Goal: Task Accomplishment & Management: Manage account settings

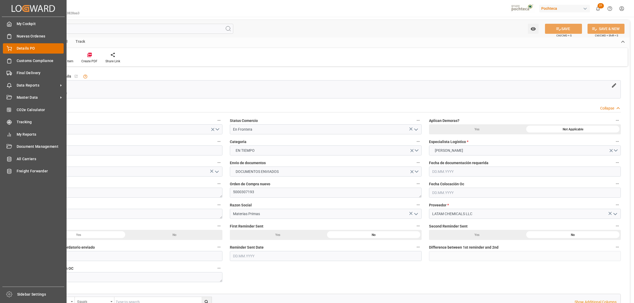
scroll to position [359, 0]
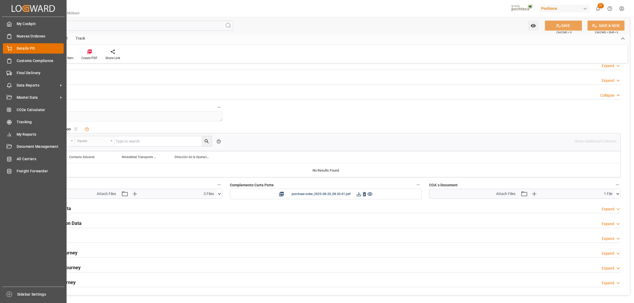
click at [13, 50] on div "Details PO Details PO" at bounding box center [33, 48] width 61 height 10
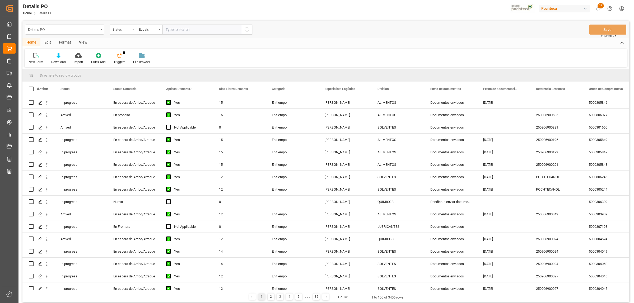
click at [626, 88] on span at bounding box center [626, 89] width 5 height 5
click at [611, 92] on span "filter" at bounding box center [608, 90] width 25 height 10
type input "5000306340"
click at [604, 135] on button "Apply" at bounding box center [607, 133] width 10 height 5
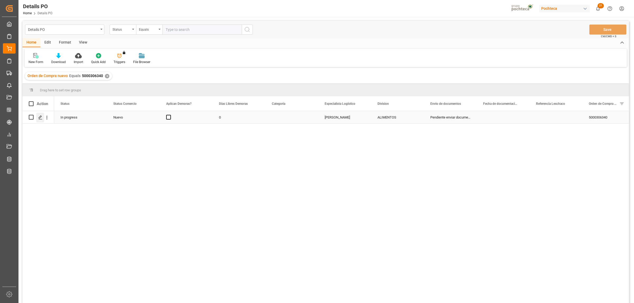
click at [40, 116] on icon "Press SPACE to select this row." at bounding box center [40, 117] width 4 height 4
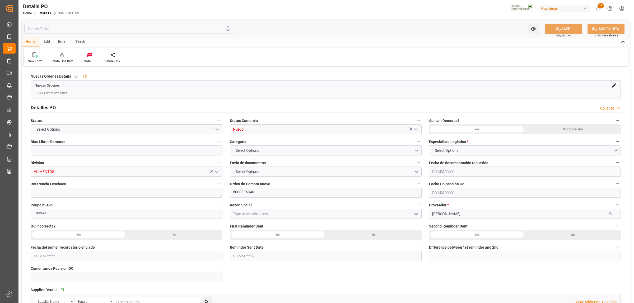
type input "0"
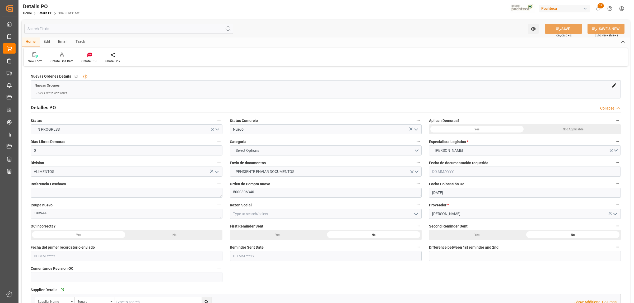
type input "20.07.2025"
click at [417, 130] on icon "open menu" at bounding box center [416, 130] width 6 height 6
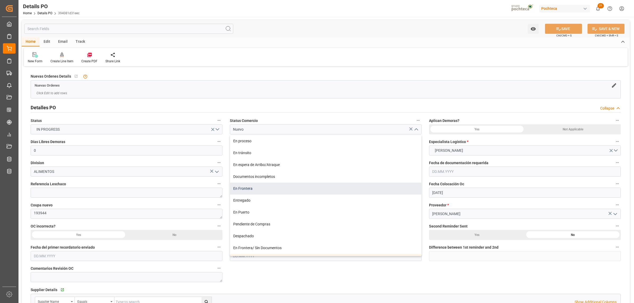
click at [248, 188] on div "En Frontera" at bounding box center [325, 189] width 191 height 12
type input "En Frontera"
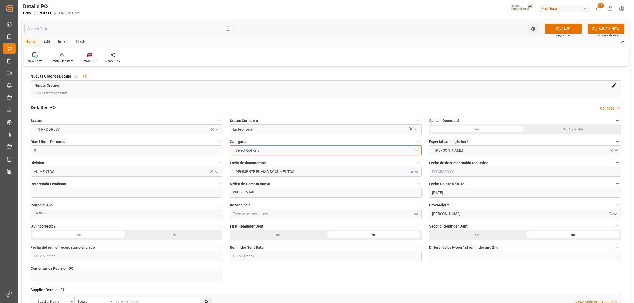
click at [419, 151] on button "Select Options" at bounding box center [326, 151] width 192 height 10
click at [265, 163] on div "EN TIEMPO" at bounding box center [325, 162] width 191 height 11
click at [262, 172] on span "PENDIENTE ENVIAR DOCUMENTOS" at bounding box center [265, 172] width 64 height 6
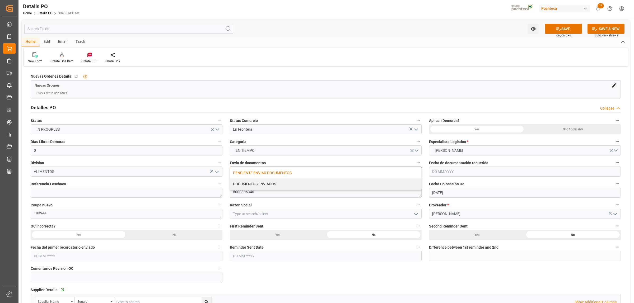
click at [258, 183] on div "DOCUMENTOS ENVIADOS" at bounding box center [325, 184] width 191 height 11
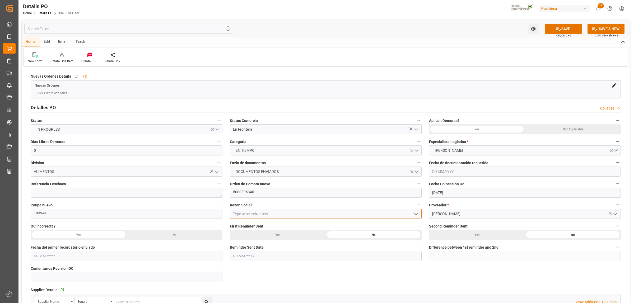
click at [238, 214] on input at bounding box center [326, 214] width 192 height 10
click at [415, 216] on icon "open menu" at bounding box center [416, 214] width 6 height 6
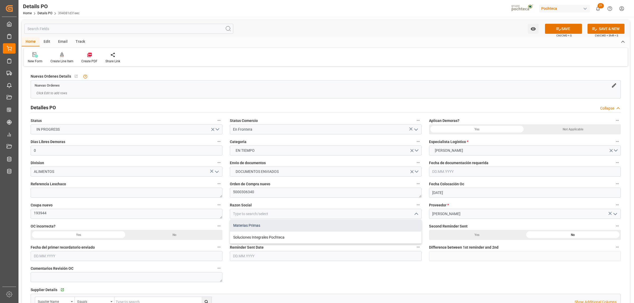
click at [263, 228] on div "Materias Primas" at bounding box center [325, 226] width 191 height 12
type input "Materias Primas"
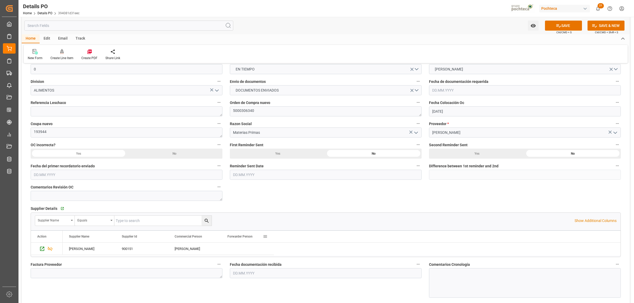
scroll to position [99, 0]
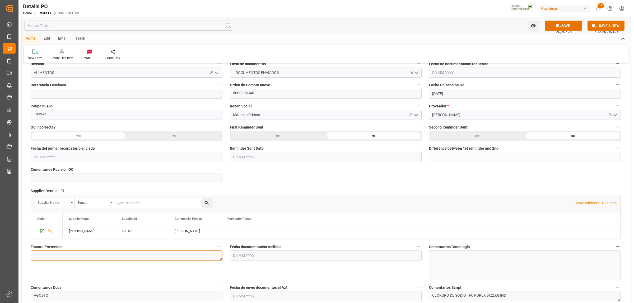
click at [50, 254] on textarea at bounding box center [127, 256] width 192 height 10
paste textarea "5403666162"
type textarea "5403666162"
click at [254, 257] on input "text" at bounding box center [326, 256] width 192 height 10
click at [252, 257] on input "text" at bounding box center [326, 256] width 192 height 10
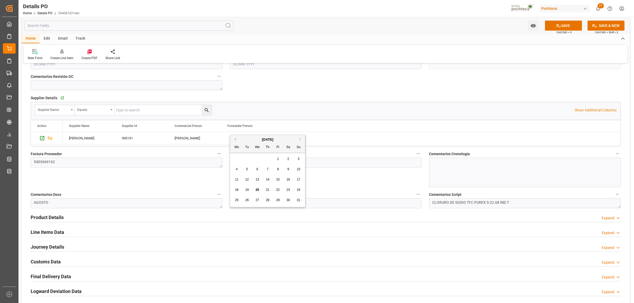
scroll to position [231, 0]
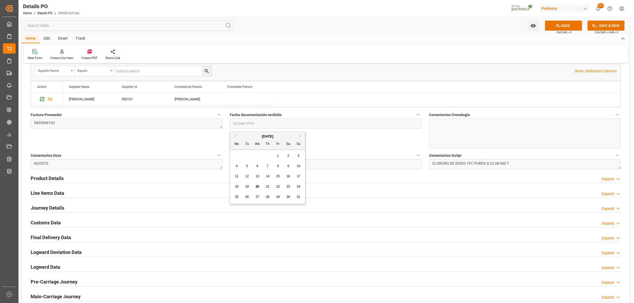
click at [256, 189] on span "20" at bounding box center [256, 187] width 3 height 4
type input "20.08.2025"
click at [238, 165] on input "text" at bounding box center [326, 164] width 192 height 10
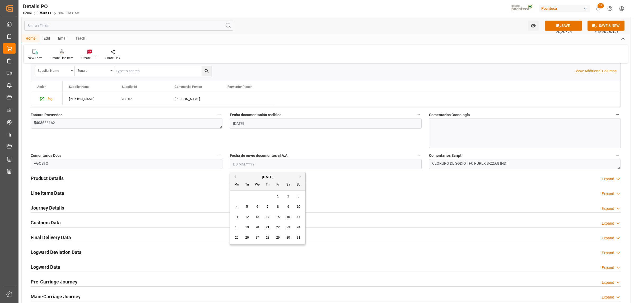
click at [258, 227] on span "20" at bounding box center [256, 228] width 3 height 4
type input "20.08.2025"
click at [53, 193] on h2 "Line Items Data" at bounding box center [48, 193] width 34 height 7
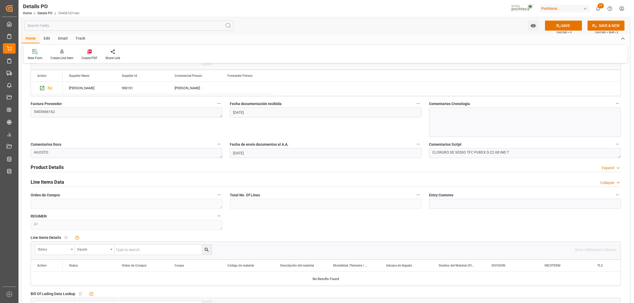
scroll to position [264, 0]
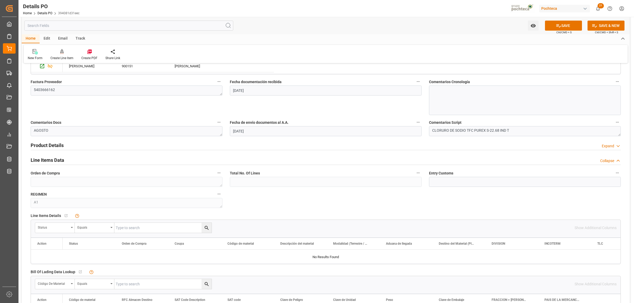
click at [49, 146] on h2 "Product Details" at bounding box center [47, 145] width 33 height 7
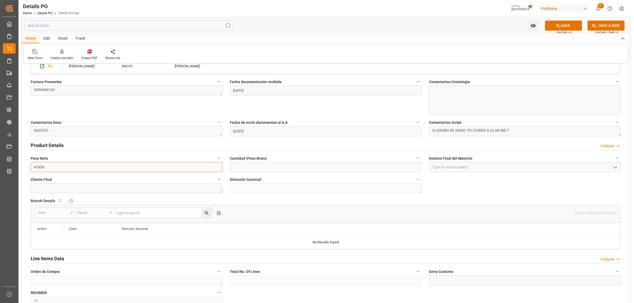
drag, startPoint x: 60, startPoint y: 165, endPoint x: 32, endPoint y: 163, distance: 27.8
click at [32, 163] on input "41650" at bounding box center [127, 167] width 192 height 10
type input "0"
click at [40, 167] on input "text" at bounding box center [127, 167] width 192 height 10
type input "19000"
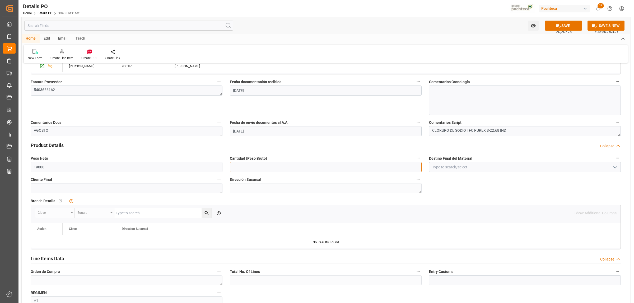
click at [249, 168] on input "text" at bounding box center [326, 167] width 192 height 10
type input "19000"
click at [447, 167] on input at bounding box center [525, 167] width 192 height 10
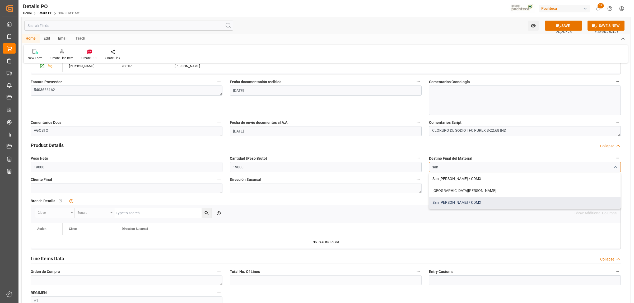
click at [436, 199] on div "San Juan / CDMX" at bounding box center [524, 203] width 191 height 12
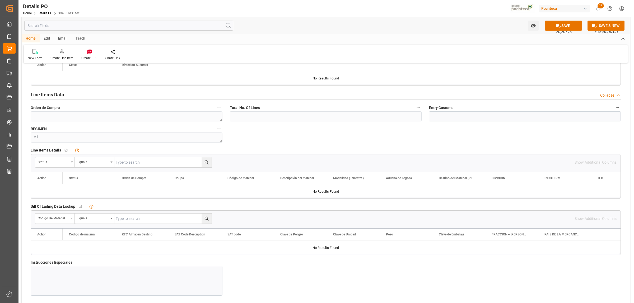
scroll to position [429, 0]
type input "San Juan / CDMX"
click at [61, 277] on div at bounding box center [127, 280] width 192 height 30
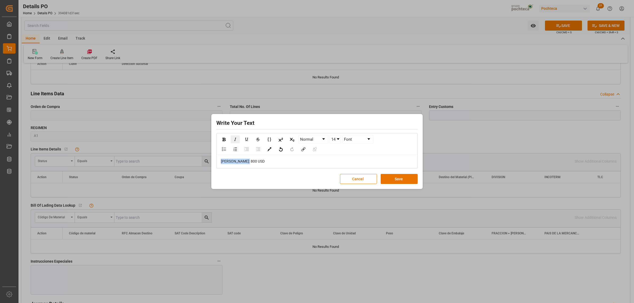
drag, startPoint x: 258, startPoint y: 162, endPoint x: 231, endPoint y: 139, distance: 35.8
click at [209, 162] on div "Write Your Text Normal 14 Font FLETE: 800 USD Cancel Save" at bounding box center [317, 151] width 634 height 303
click at [222, 138] on img "rdw-inline-control" at bounding box center [223, 139] width 3 height 3
click at [337, 140] on link "14" at bounding box center [335, 139] width 11 height 8
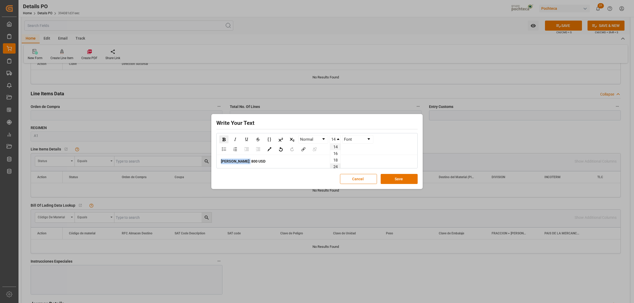
click at [334, 165] on li "24" at bounding box center [335, 166] width 10 height 7
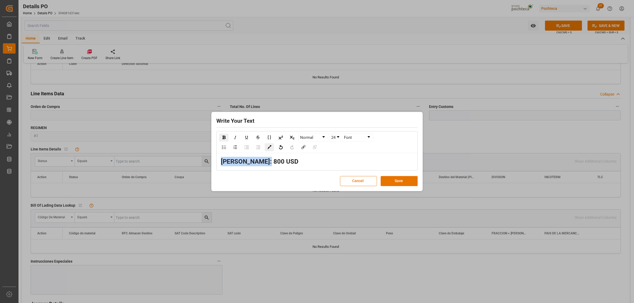
click at [271, 149] on div "rdw-color-picker" at bounding box center [269, 147] width 9 height 8
click at [279, 169] on span "rdw-color-picker" at bounding box center [280, 171] width 6 height 6
click at [397, 184] on button "Save" at bounding box center [399, 181] width 37 height 10
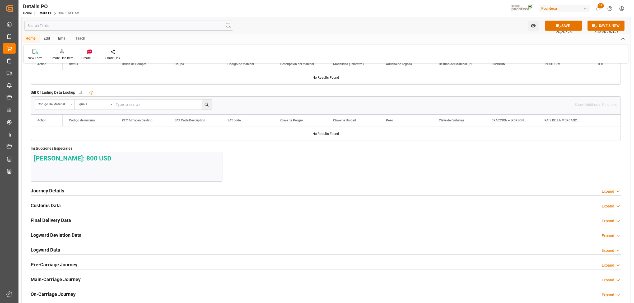
scroll to position [561, 0]
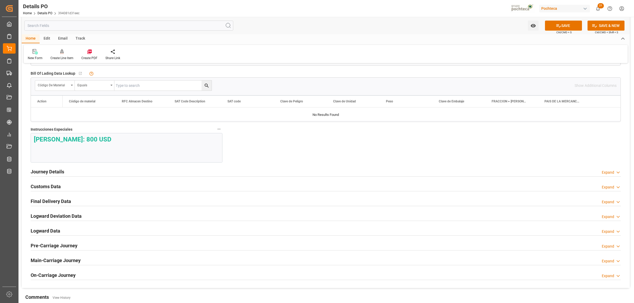
click at [54, 175] on h2 "Journey Details" at bounding box center [48, 171] width 34 height 7
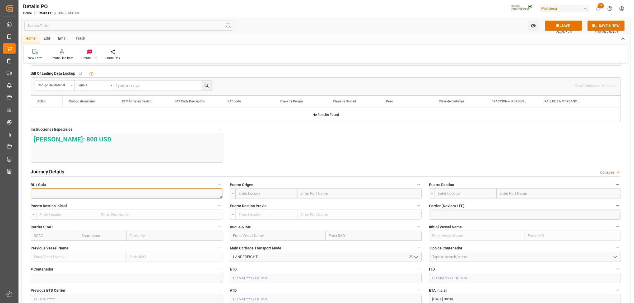
click at [177, 194] on textarea at bounding box center [127, 194] width 192 height 10
paste textarea "911359711"
type textarea "911359711"
click at [330, 197] on input "text" at bounding box center [359, 194] width 124 height 10
type input "LAREDO"
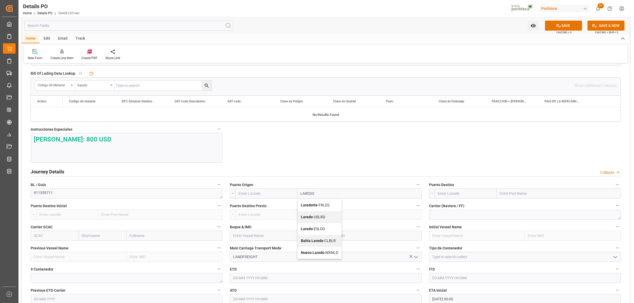
click at [311, 219] on b "Laredo" at bounding box center [307, 217] width 12 height 4
type input "USLRD"
type input "Laredo"
click at [514, 193] on input "text" at bounding box center [559, 194] width 124 height 10
type input "NUEVO LAREDO"
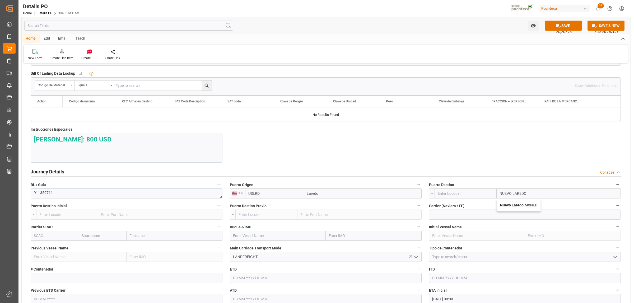
click at [515, 207] on b "Nuevo Laredo" at bounding box center [512, 205] width 24 height 4
type input "MXNLD"
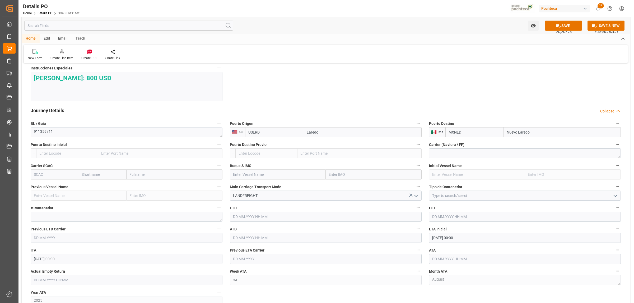
scroll to position [627, 0]
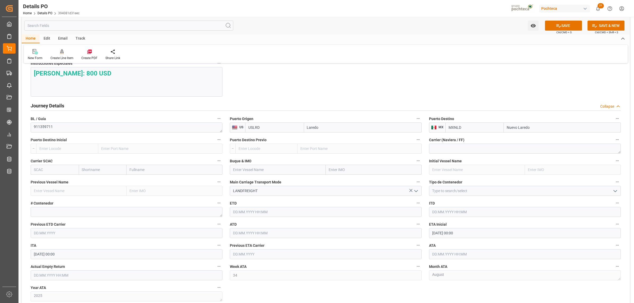
type input "Nuevo Laredo"
click at [527, 193] on input at bounding box center [525, 191] width 192 height 10
click at [615, 192] on icon "open menu" at bounding box center [615, 191] width 6 height 6
click at [441, 240] on div "FTL" at bounding box center [524, 238] width 191 height 12
type input "FTL"
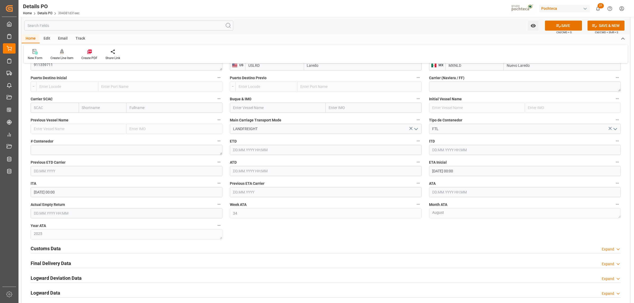
scroll to position [693, 0]
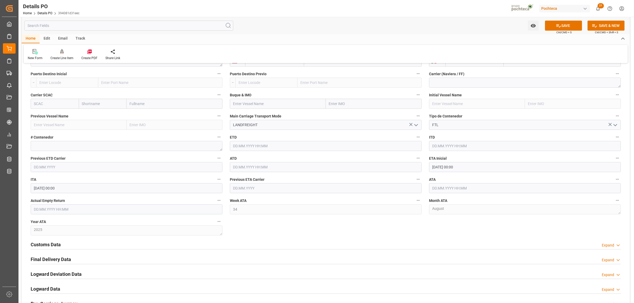
click at [446, 167] on input "18.08.2025 00:00" at bounding box center [525, 167] width 192 height 10
click at [456, 230] on span "20" at bounding box center [456, 231] width 3 height 4
type input "20.08.2025 00:00"
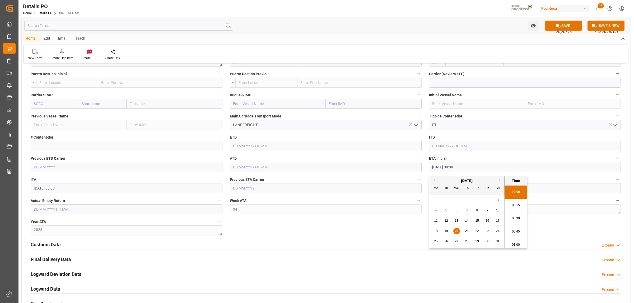
drag, startPoint x: 404, startPoint y: 231, endPoint x: 434, endPoint y: 212, distance: 35.5
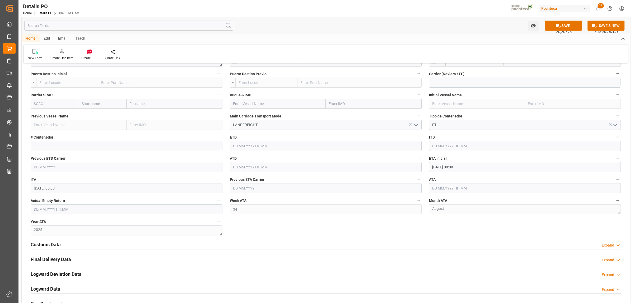
click at [443, 189] on input "text" at bounding box center [525, 188] width 192 height 10
click at [455, 254] on div "20" at bounding box center [456, 252] width 7 height 6
type input "20.08.2025 00:00"
click at [404, 240] on div "Customs Data Expand" at bounding box center [325, 244] width 597 height 15
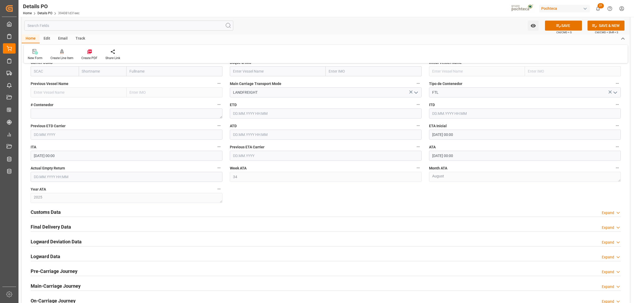
scroll to position [726, 0]
click at [40, 212] on h2 "Customs Data" at bounding box center [46, 211] width 30 height 7
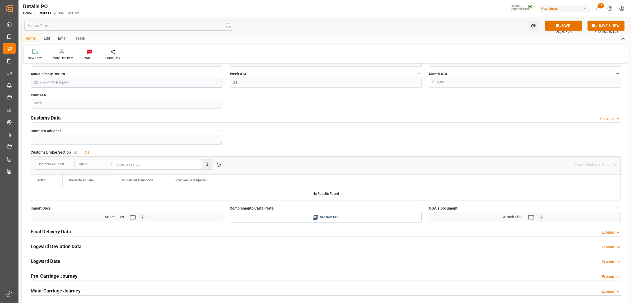
scroll to position [825, 0]
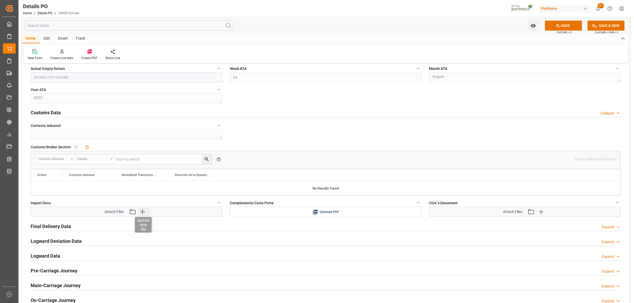
click at [143, 214] on icon "button" at bounding box center [142, 212] width 8 height 8
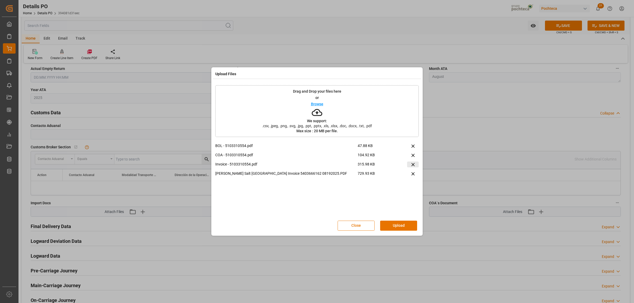
click at [414, 166] on icon at bounding box center [413, 165] width 6 height 6
click at [412, 228] on button "Upload" at bounding box center [398, 226] width 37 height 10
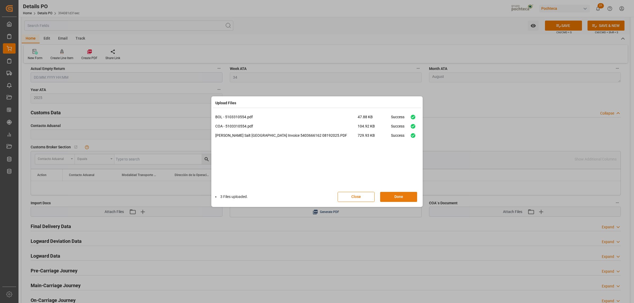
click at [408, 196] on button "Done" at bounding box center [398, 197] width 37 height 10
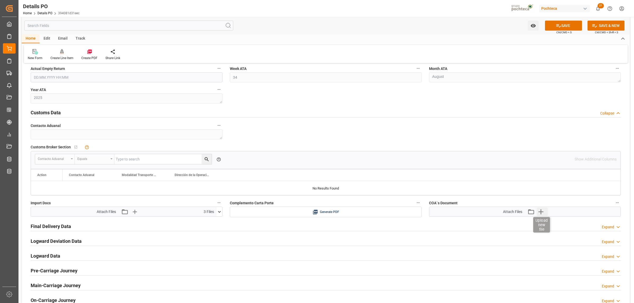
click at [540, 213] on icon "button" at bounding box center [541, 212] width 8 height 8
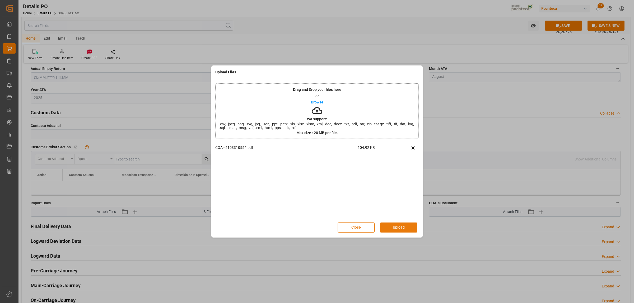
click at [397, 227] on button "Upload" at bounding box center [398, 228] width 37 height 10
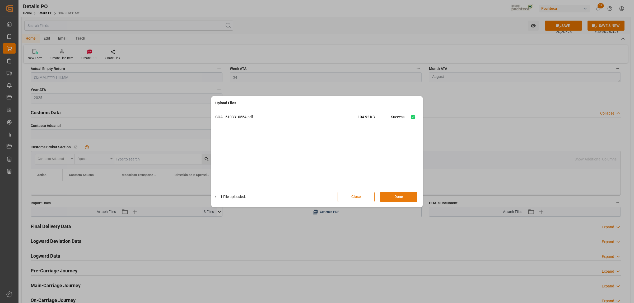
click at [391, 198] on button "Done" at bounding box center [398, 197] width 37 height 10
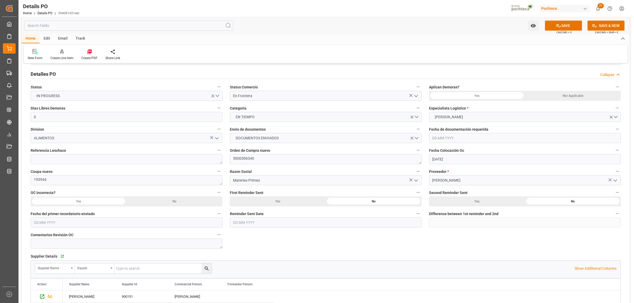
scroll to position [33, 0]
drag, startPoint x: 258, startPoint y: 160, endPoint x: 232, endPoint y: 159, distance: 25.1
click at [232, 159] on textarea "5000306340" at bounding box center [326, 160] width 192 height 10
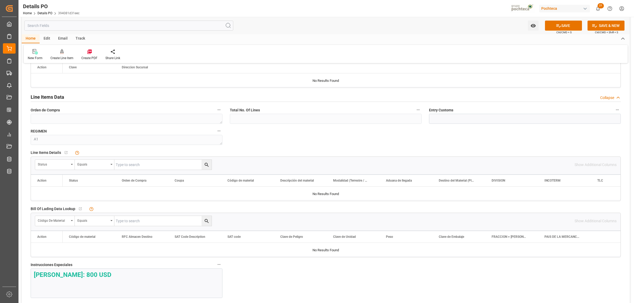
scroll to position [396, 0]
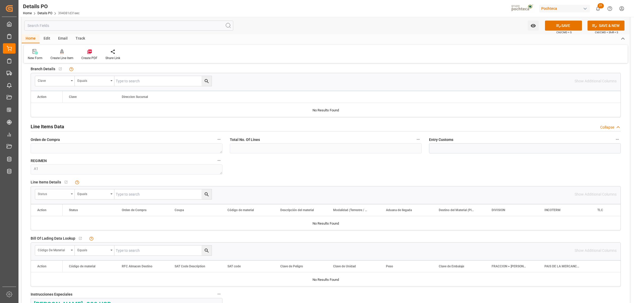
click at [71, 196] on div "Status" at bounding box center [55, 194] width 40 height 10
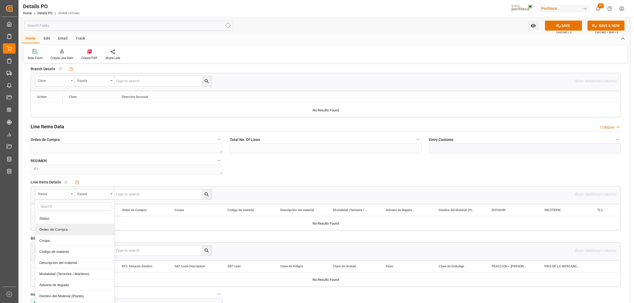
click at [65, 229] on div "Orden de Compra" at bounding box center [74, 229] width 79 height 11
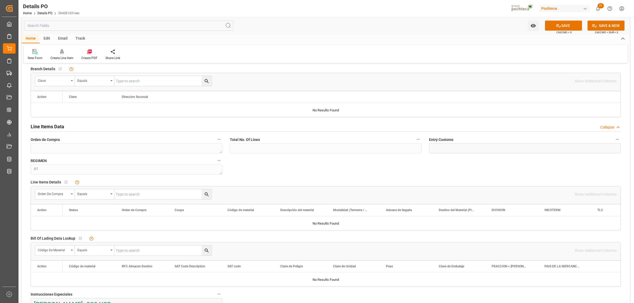
paste input "5000306340"
type input "5000306340"
click at [208, 194] on icon "search button" at bounding box center [207, 195] width 6 height 6
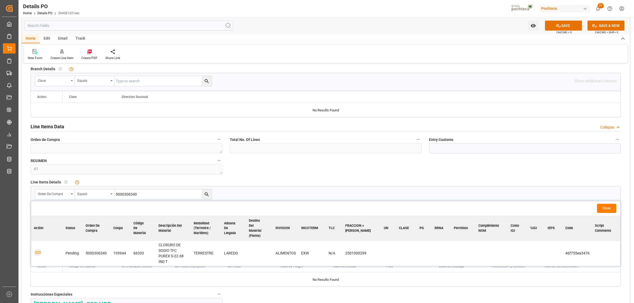
click at [39, 249] on icon "button" at bounding box center [38, 252] width 7 height 7
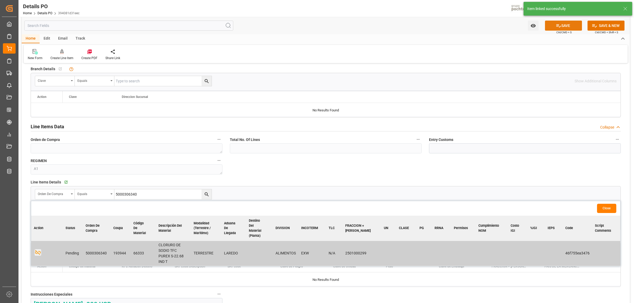
click at [565, 23] on button "SAVE" at bounding box center [563, 26] width 37 height 10
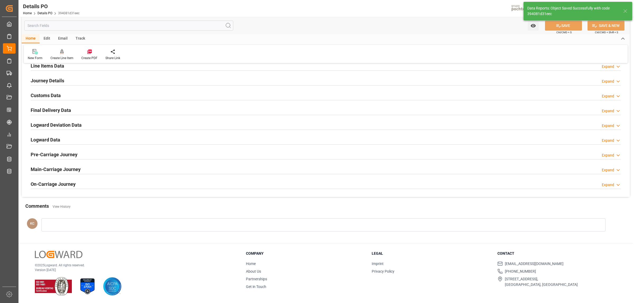
scroll to position [359, 0]
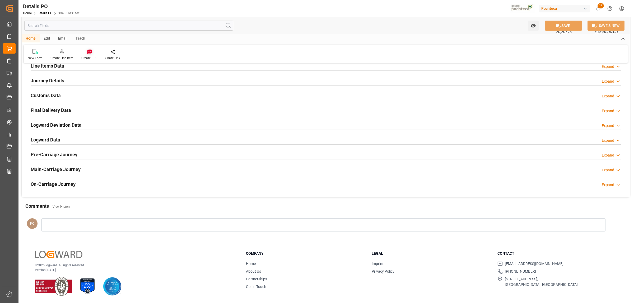
click at [87, 54] on icon at bounding box center [89, 51] width 5 height 5
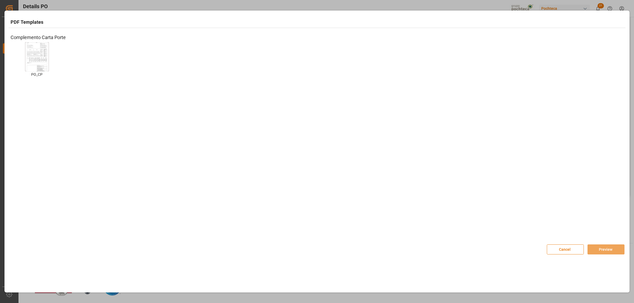
click at [35, 56] on img at bounding box center [36, 57] width 21 height 30
click at [606, 248] on button "Preview" at bounding box center [605, 250] width 37 height 10
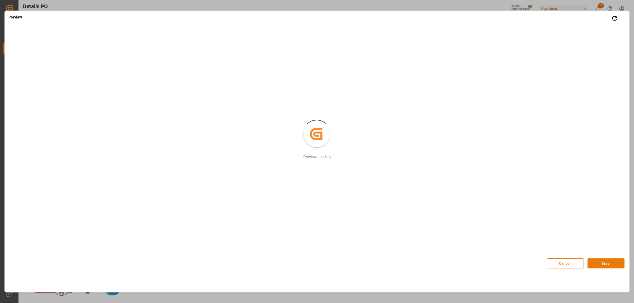
click at [593, 267] on button "Save" at bounding box center [605, 264] width 37 height 10
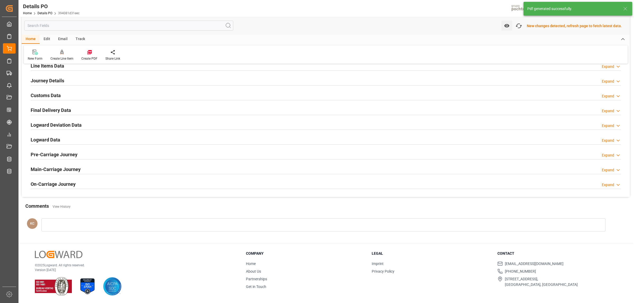
scroll to position [360, 0]
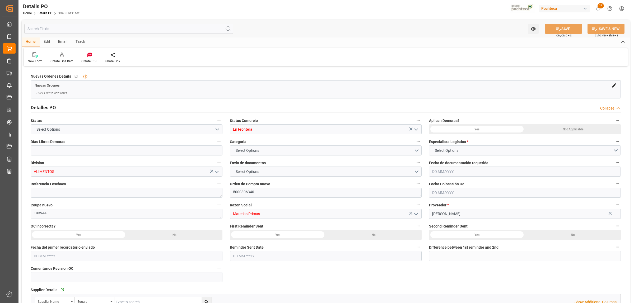
type input "0"
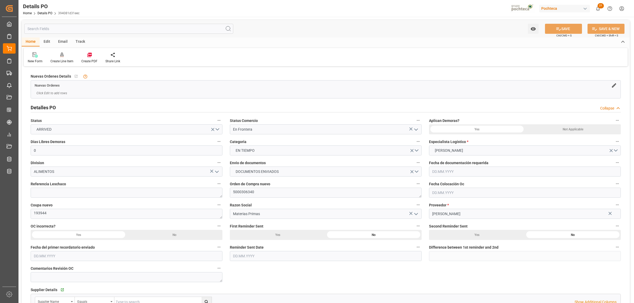
type input "20.07.2025"
type input "[DATE]"
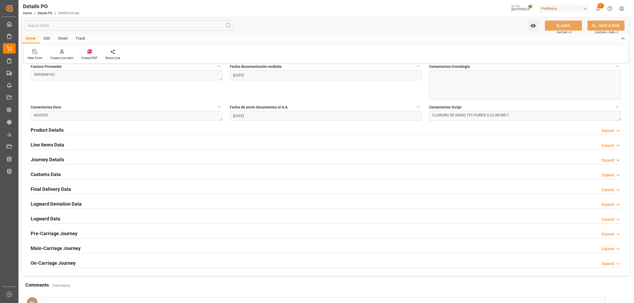
scroll to position [297, 0]
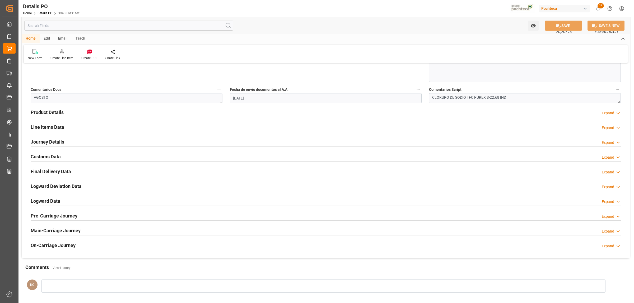
click at [45, 159] on h2 "Customs Data" at bounding box center [46, 156] width 30 height 7
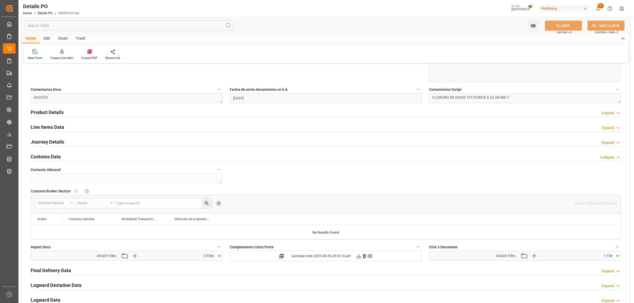
click at [359, 258] on icon at bounding box center [359, 257] width 6 height 6
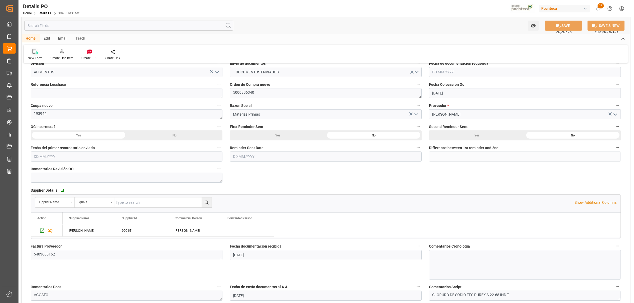
scroll to position [99, 0]
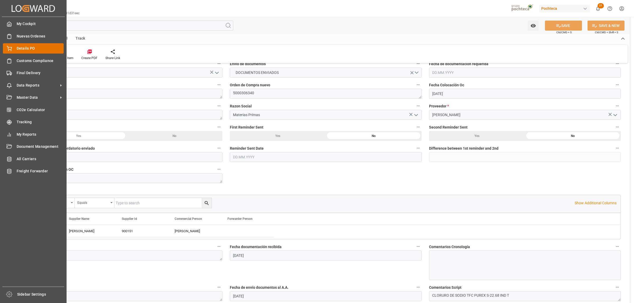
click at [13, 51] on div "Details PO Details PO" at bounding box center [33, 48] width 61 height 10
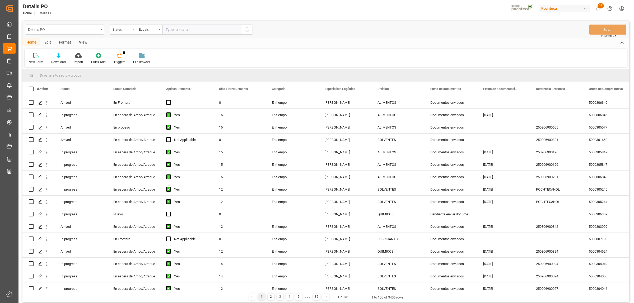
click at [625, 87] on span at bounding box center [626, 89] width 5 height 5
click at [610, 90] on span "filter" at bounding box center [608, 89] width 5 height 5
type input "5000307939"
click at [607, 133] on button "Apply" at bounding box center [607, 133] width 10 height 5
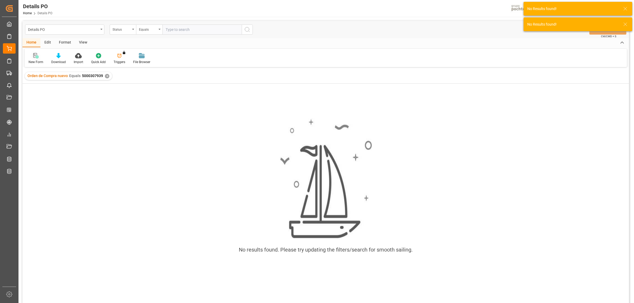
click at [30, 54] on div at bounding box center [36, 56] width 15 height 6
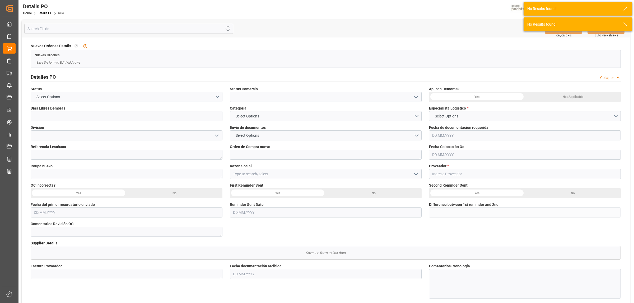
type input "0"
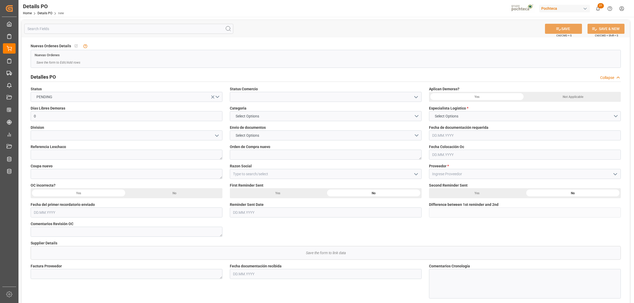
click at [415, 95] on icon "open menu" at bounding box center [416, 97] width 6 height 6
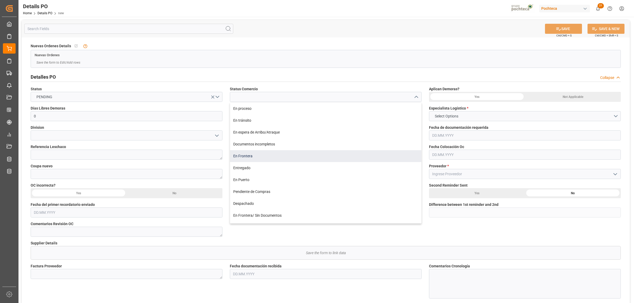
click at [246, 155] on div "En Frontera" at bounding box center [325, 156] width 191 height 12
type input "En Frontera"
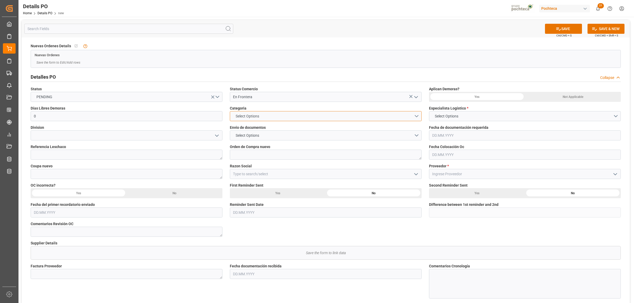
click at [254, 118] on span "Select Options" at bounding box center [247, 117] width 29 height 6
click at [250, 125] on div "EN TIEMPO" at bounding box center [325, 128] width 191 height 11
click at [254, 116] on span "EN TIEMPO" at bounding box center [245, 117] width 24 height 6
click at [251, 119] on div "PRIORITARIO" at bounding box center [325, 117] width 191 height 11
click at [246, 135] on span "Select Options" at bounding box center [247, 136] width 29 height 6
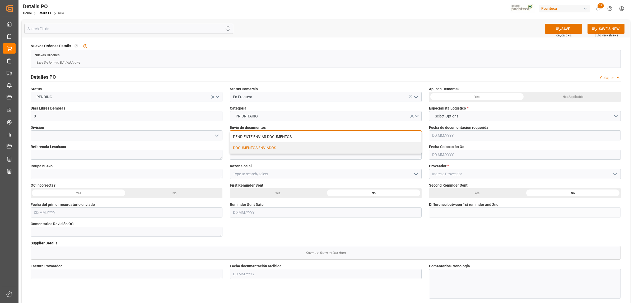
click at [249, 148] on div "DOCUMENTOS ENVIADOS" at bounding box center [325, 147] width 191 height 11
click at [238, 155] on textarea at bounding box center [326, 155] width 192 height 10
paste textarea "5000307939"
type textarea "5000307939"
click at [45, 172] on textarea at bounding box center [127, 174] width 192 height 10
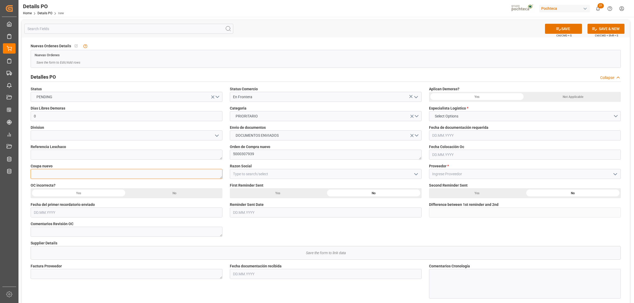
paste textarea "197374"
type textarea "197374"
click at [51, 133] on input at bounding box center [127, 135] width 192 height 10
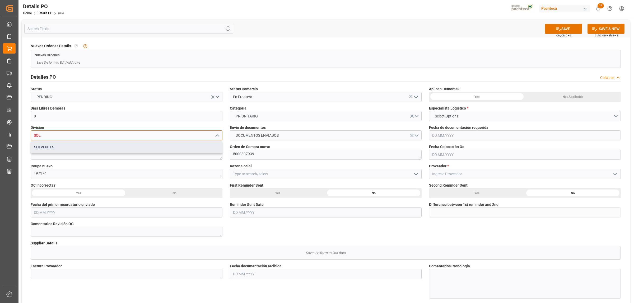
click at [55, 145] on div "SOLVENTES" at bounding box center [126, 147] width 191 height 12
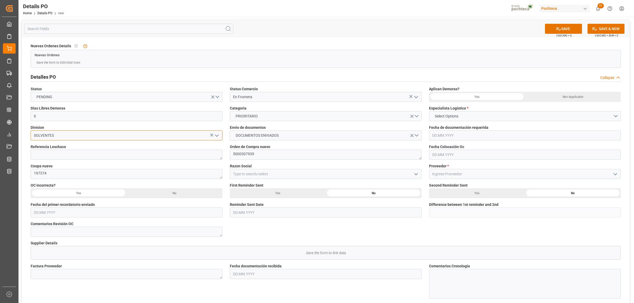
type input "SOLVENTES"
click at [442, 171] on input at bounding box center [525, 174] width 192 height 10
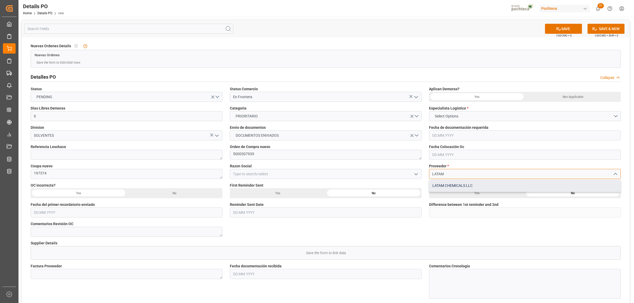
click at [443, 182] on div "LATAM CHEMICALS LLC" at bounding box center [524, 186] width 191 height 12
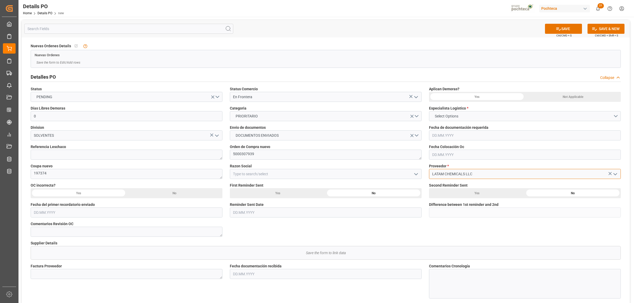
type input "LATAM CHEMICALS LLC"
click at [459, 114] on span "Select Options" at bounding box center [446, 117] width 29 height 6
click at [450, 139] on div "KARLA CÁRDENAS" at bounding box center [524, 139] width 191 height 11
click at [569, 100] on div "Not Applicable" at bounding box center [573, 97] width 96 height 10
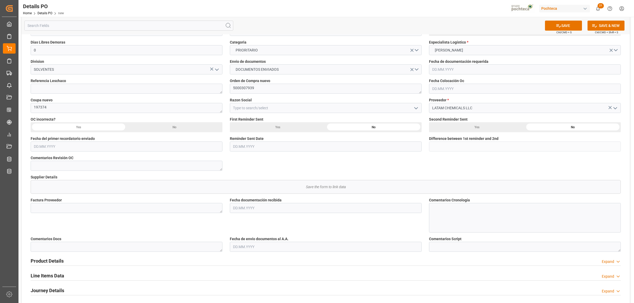
scroll to position [99, 0]
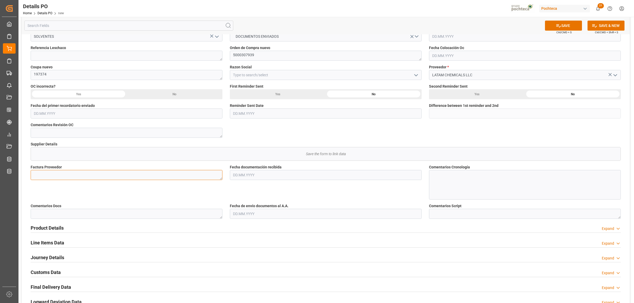
click at [105, 177] on textarea at bounding box center [127, 175] width 192 height 10
paste textarea "95622678"
type textarea "95622678"
click at [271, 180] on input "text" at bounding box center [326, 175] width 192 height 10
click at [255, 237] on span "20" at bounding box center [256, 238] width 3 height 4
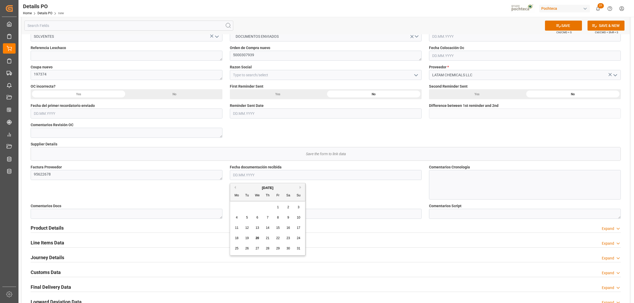
type input "20.08.2025"
click at [248, 216] on input "text" at bounding box center [326, 214] width 192 height 10
click at [255, 277] on span "20" at bounding box center [256, 277] width 3 height 4
type input "20.08.2025"
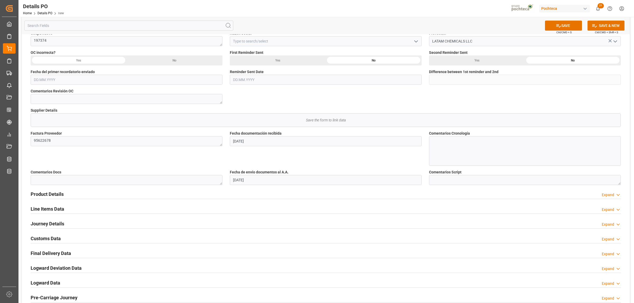
scroll to position [165, 0]
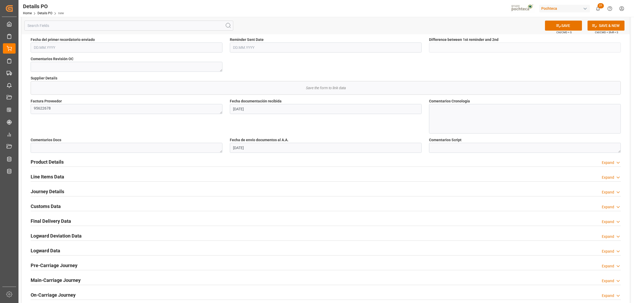
click at [47, 161] on h2 "Product Details" at bounding box center [47, 161] width 33 height 7
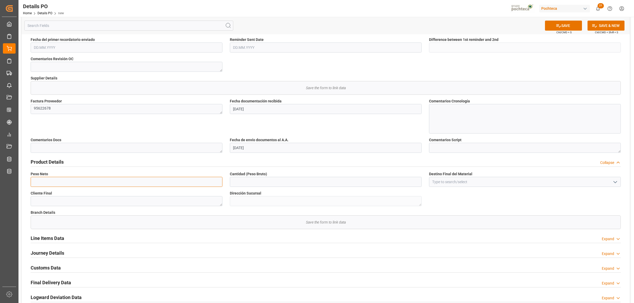
click at [53, 180] on input "text" at bounding box center [127, 182] width 192 height 10
drag, startPoint x: 48, startPoint y: 182, endPoint x: 25, endPoint y: 180, distance: 23.3
click at [25, 180] on div "Nuevas Ordenes Details   No child Object linked Nuevas Ordenes Save the form to…" at bounding box center [326, 120] width 608 height 497
type input "90000"
click at [269, 184] on input "text" at bounding box center [326, 182] width 192 height 10
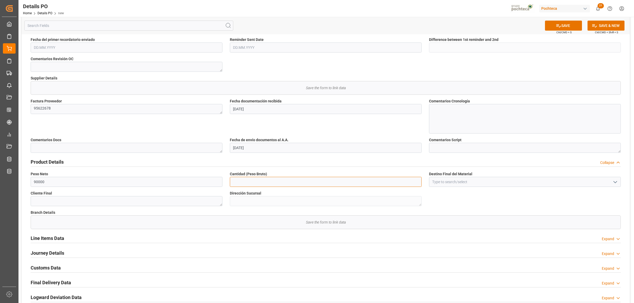
paste input "90000"
type input "90000"
click at [442, 184] on input at bounding box center [525, 182] width 192 height 10
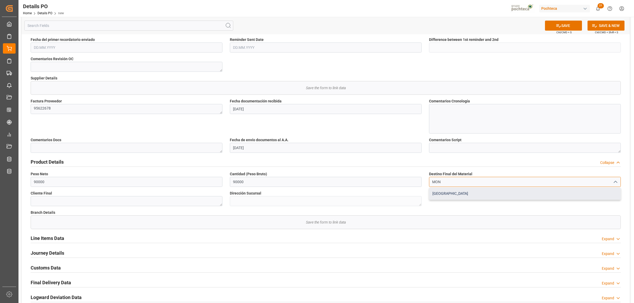
click at [443, 190] on div "[GEOGRAPHIC_DATA]" at bounding box center [524, 194] width 191 height 12
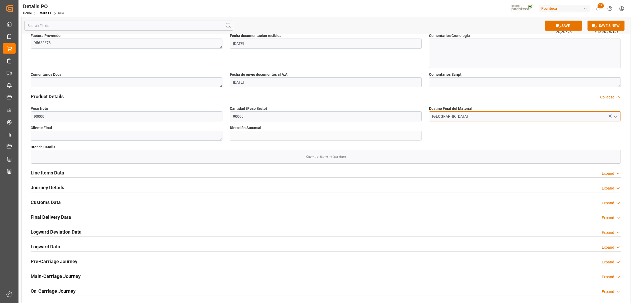
scroll to position [231, 0]
type input "[GEOGRAPHIC_DATA]"
click at [50, 186] on h2 "Journey Details" at bounding box center [48, 187] width 34 height 7
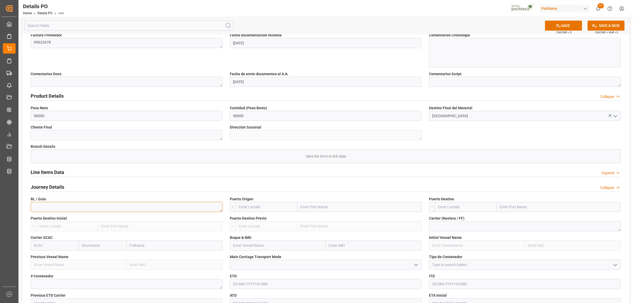
click at [82, 210] on textarea at bounding box center [127, 207] width 192 height 10
paste textarea "0010725967"
type textarea "0010725967"
click at [320, 206] on input "text" at bounding box center [359, 207] width 124 height 10
click at [311, 204] on input "text" at bounding box center [359, 207] width 124 height 10
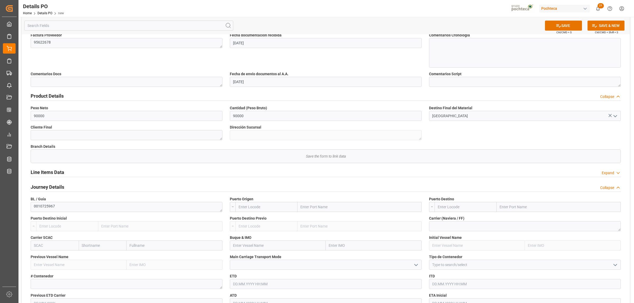
paste input "BROWNSVILLE"
type input "BROWNSVILLE"
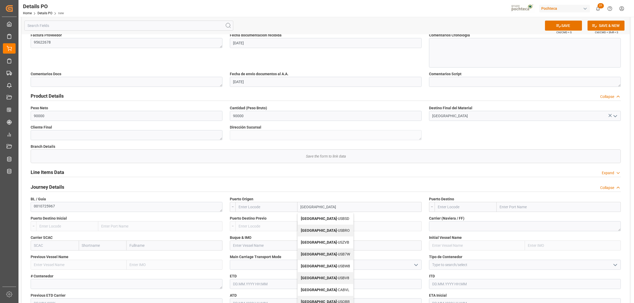
click at [309, 220] on b "Brownsville" at bounding box center [319, 219] width 36 height 4
type input "USBSD"
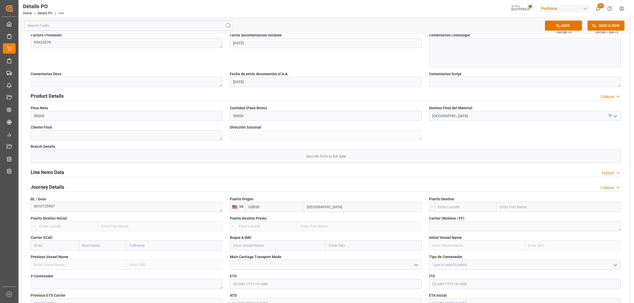
type input "Brownsville"
click at [544, 209] on input "text" at bounding box center [559, 207] width 124 height 10
type input "matamoros"
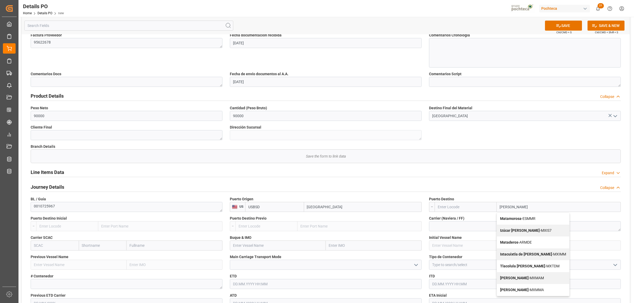
click at [511, 279] on b "Matamoros" at bounding box center [514, 278] width 29 height 4
type input "MXMAM"
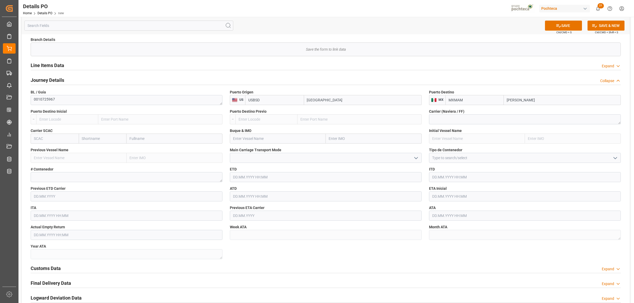
scroll to position [330, 0]
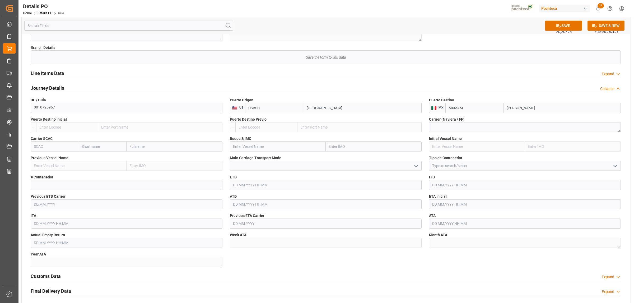
type input "Matamoros"
click at [448, 169] on input at bounding box center [525, 166] width 192 height 10
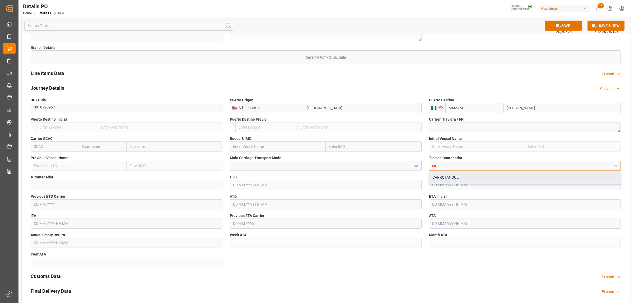
click at [451, 176] on div "CARROTANQUE" at bounding box center [524, 178] width 191 height 12
type input "CARROTANQUE"
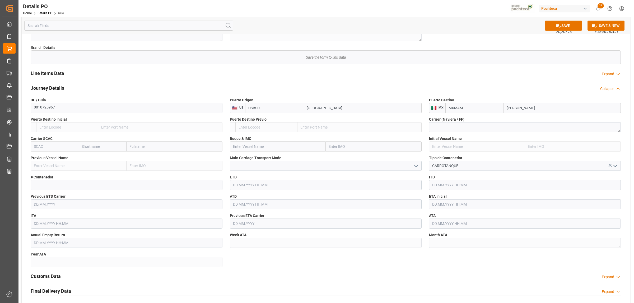
drag, startPoint x: 83, startPoint y: 180, endPoint x: 82, endPoint y: 185, distance: 5.7
click at [83, 180] on label "# Contenedor" at bounding box center [127, 178] width 192 height 6
click at [82, 186] on textarea at bounding box center [127, 185] width 192 height 10
paste textarea "OCAX86093"
type textarea "OCAX86093"
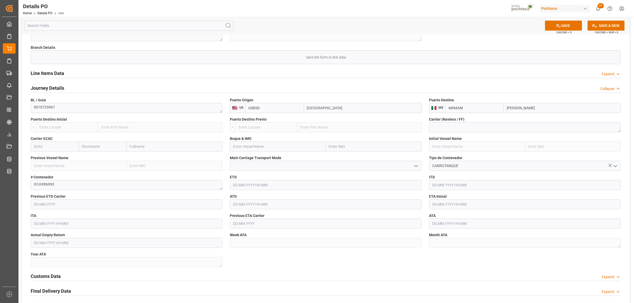
click at [448, 203] on input "text" at bounding box center [525, 204] width 192 height 10
click at [448, 267] on div "19" at bounding box center [446, 268] width 7 height 6
type input "19.08.2025 00:00"
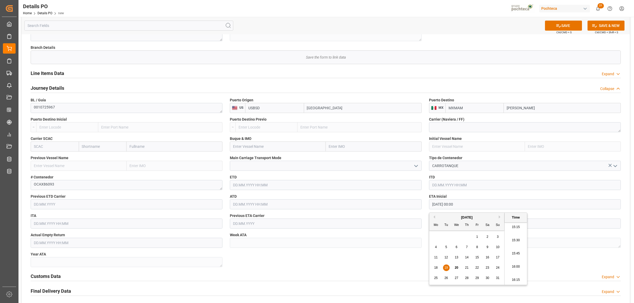
drag, startPoint x: 415, startPoint y: 270, endPoint x: 420, endPoint y: 262, distance: 9.3
click at [415, 270] on div "Customs Data Expand" at bounding box center [325, 276] width 597 height 15
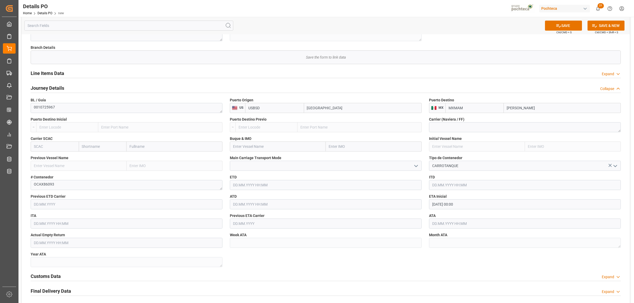
click at [441, 227] on input "text" at bounding box center [525, 224] width 192 height 10
click at [447, 197] on span "19" at bounding box center [445, 198] width 3 height 4
type input "19.08.2025 00:00"
click at [451, 269] on div "Nuevas Ordenes Details   No child Object linked Nuevas Ordenes Save the form to…" at bounding box center [326, 42] width 608 height 671
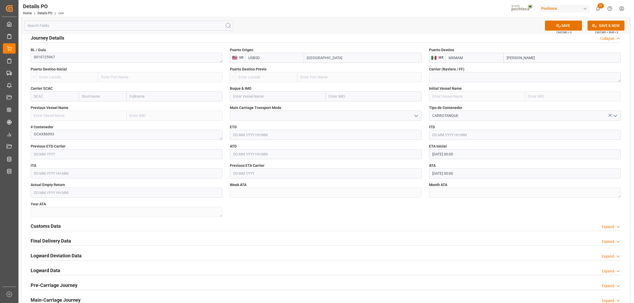
scroll to position [396, 0]
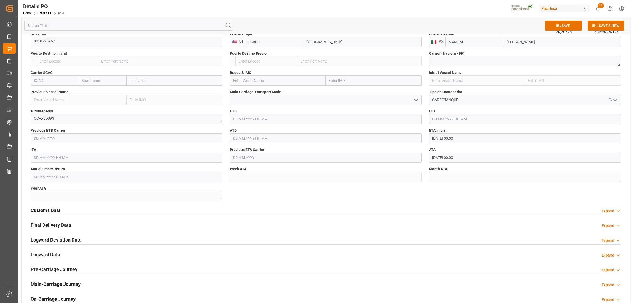
click at [53, 208] on h2 "Customs Data" at bounding box center [46, 210] width 30 height 7
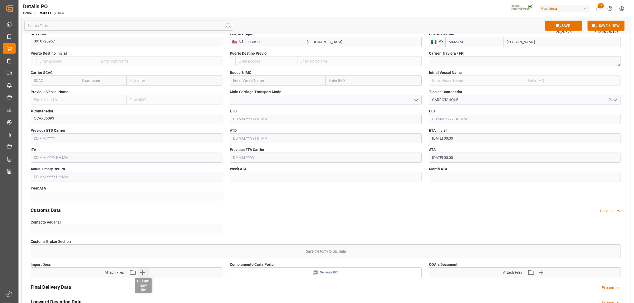
click at [143, 274] on icon "button" at bounding box center [142, 272] width 5 height 5
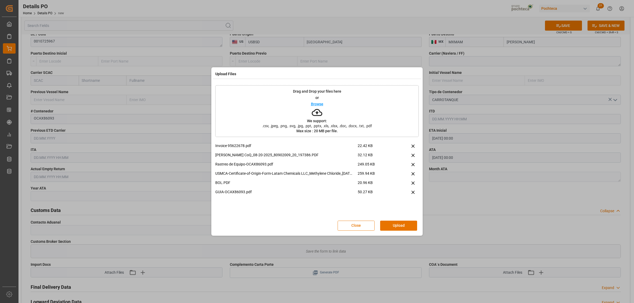
click at [387, 228] on button "Upload" at bounding box center [398, 226] width 37 height 10
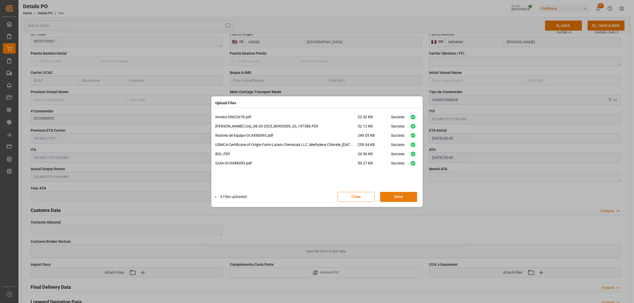
click at [401, 197] on button "Done" at bounding box center [398, 197] width 37 height 10
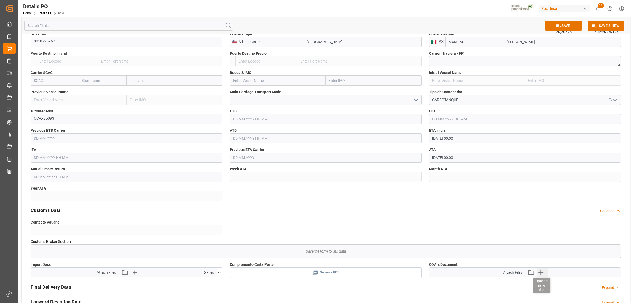
click at [541, 271] on icon "button" at bounding box center [540, 272] width 5 height 5
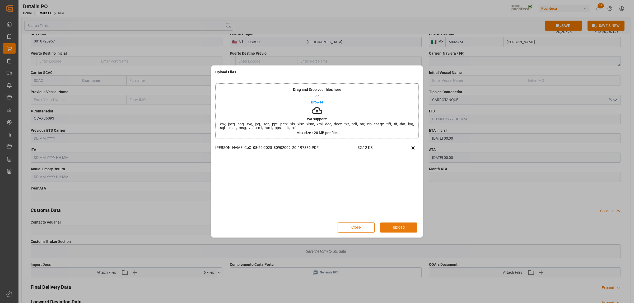
click at [398, 232] on button "Upload" at bounding box center [398, 228] width 37 height 10
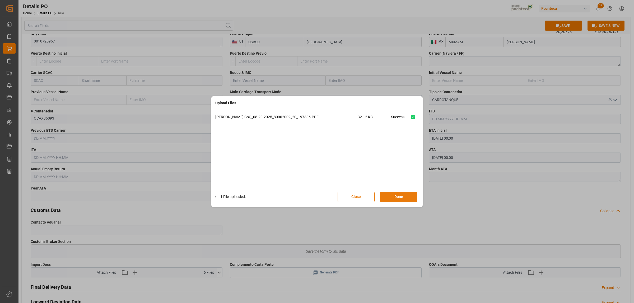
click at [408, 198] on button "Done" at bounding box center [398, 197] width 37 height 10
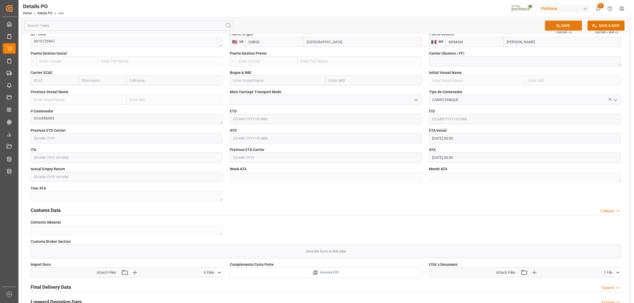
drag, startPoint x: 559, startPoint y: 27, endPoint x: 564, endPoint y: 27, distance: 5.0
click at [559, 27] on icon at bounding box center [559, 26] width 6 height 6
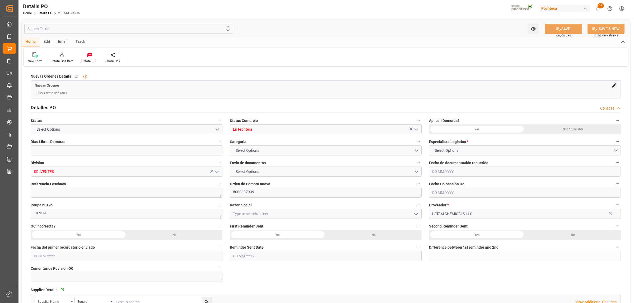
type input "0"
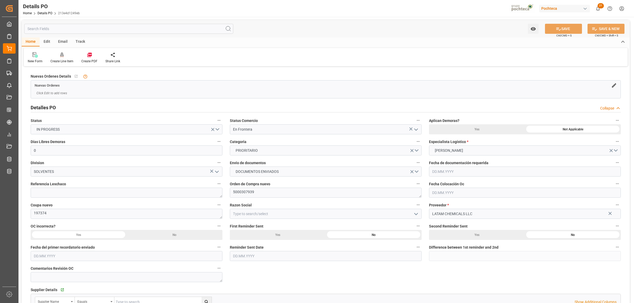
type input "[DATE]"
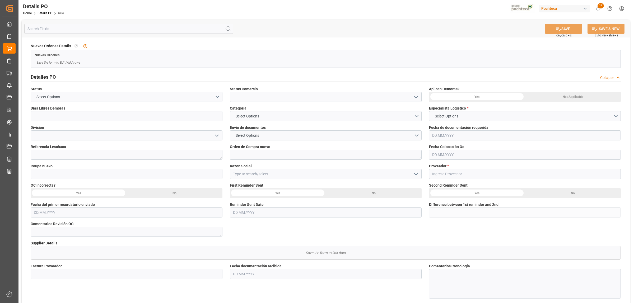
type input "0"
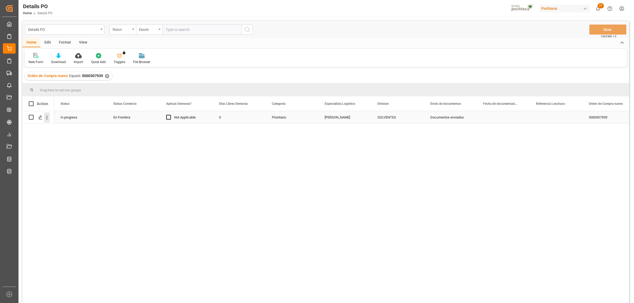
click at [48, 117] on icon "open menu" at bounding box center [47, 118] width 6 height 6
click at [71, 184] on span "Create and Link Child Object" at bounding box center [82, 183] width 48 height 6
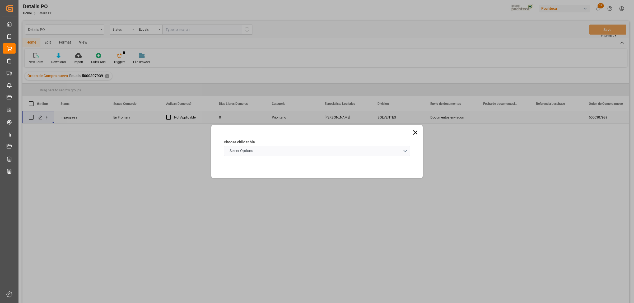
click at [407, 151] on schema "Select Options" at bounding box center [317, 151] width 186 height 10
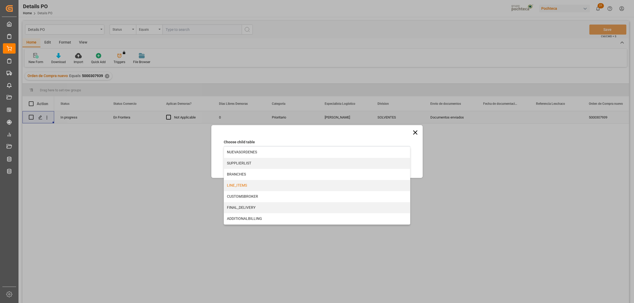
click at [239, 188] on div "LINE_ITEMS" at bounding box center [317, 185] width 186 height 11
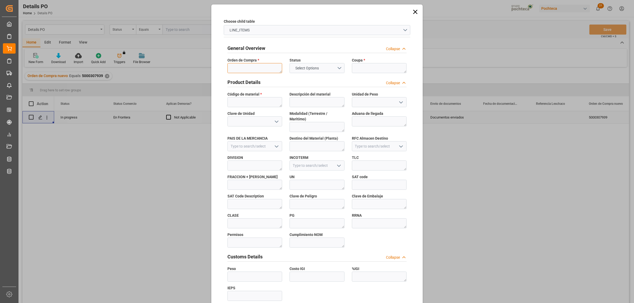
click at [249, 68] on textarea at bounding box center [254, 68] width 55 height 10
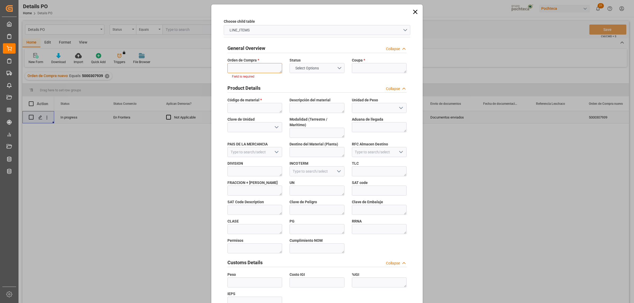
paste textarea "5000307939"
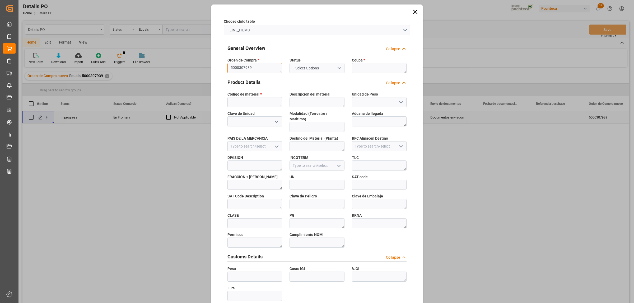
type textarea "5000307939"
click at [377, 67] on textarea at bounding box center [379, 68] width 55 height 10
paste textarea "197374"
type textarea "197374"
click at [243, 99] on textarea at bounding box center [254, 102] width 55 height 10
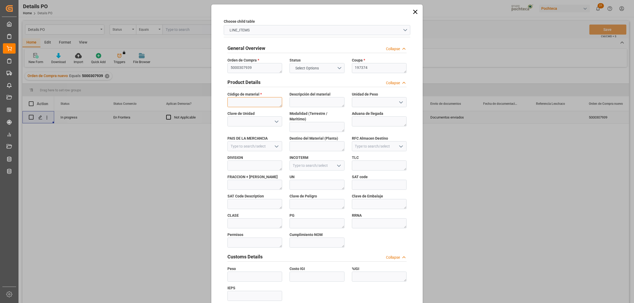
paste textarea "27588"
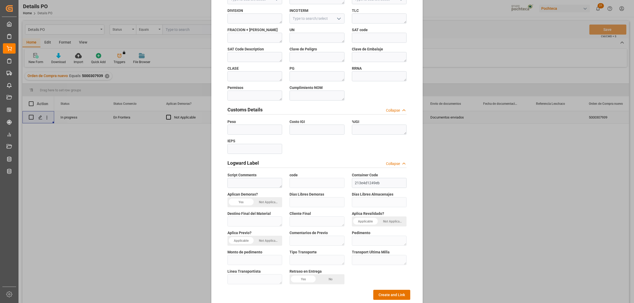
scroll to position [155, 0]
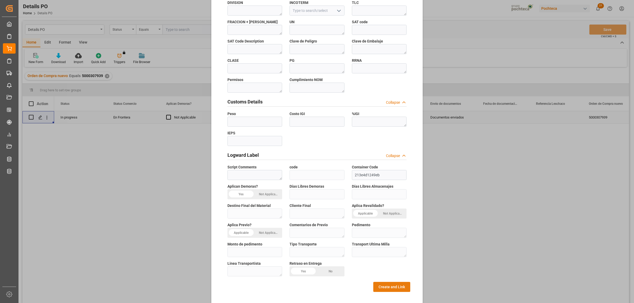
type textarea "27588"
click at [379, 282] on button "Create and Link" at bounding box center [391, 287] width 37 height 10
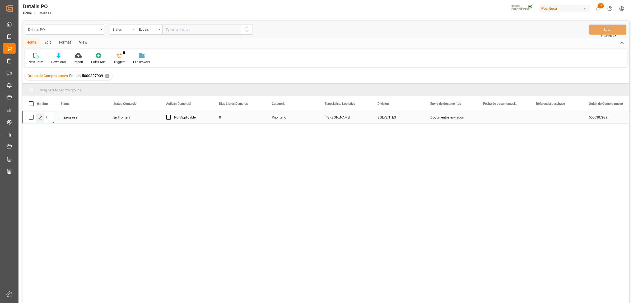
click at [41, 116] on polygon "Press SPACE to select this row." at bounding box center [40, 117] width 3 height 3
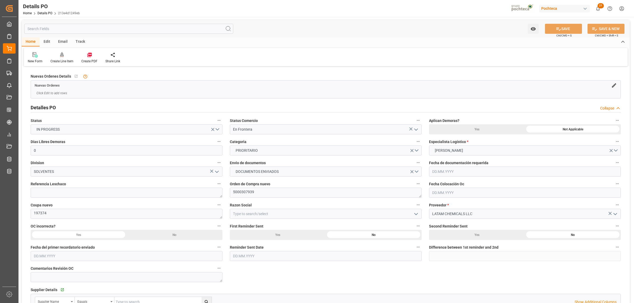
type input "0"
type input "[DATE]"
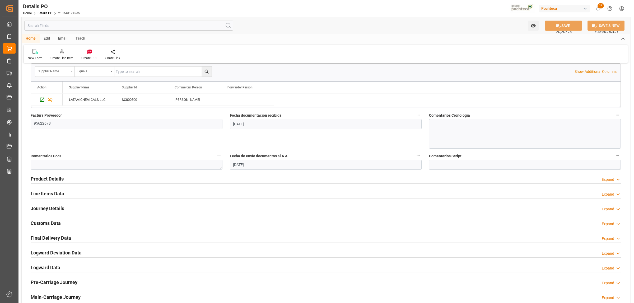
scroll to position [231, 0]
click at [48, 207] on h2 "Journey Details" at bounding box center [48, 207] width 34 height 7
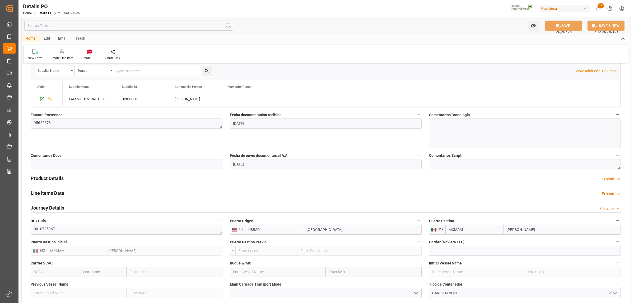
click at [47, 196] on h2 "Line Items Data" at bounding box center [48, 193] width 34 height 7
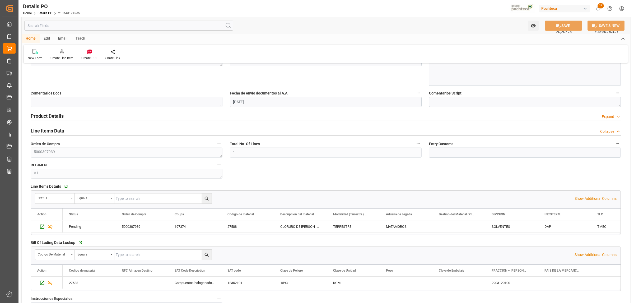
scroll to position [297, 0]
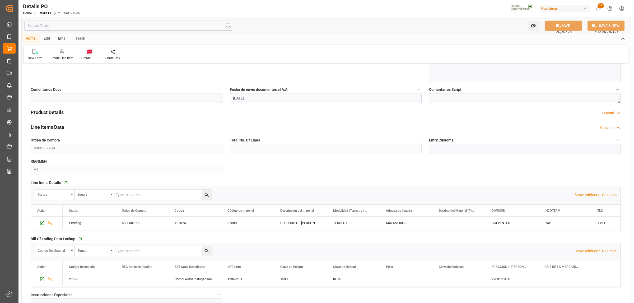
click at [82, 50] on div at bounding box center [89, 52] width 16 height 6
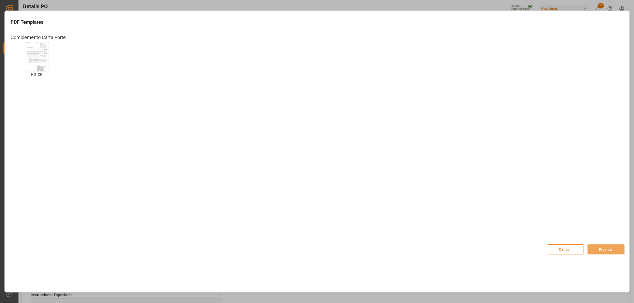
click at [34, 56] on img at bounding box center [36, 57] width 21 height 30
click at [592, 249] on button "Preview" at bounding box center [605, 250] width 37 height 10
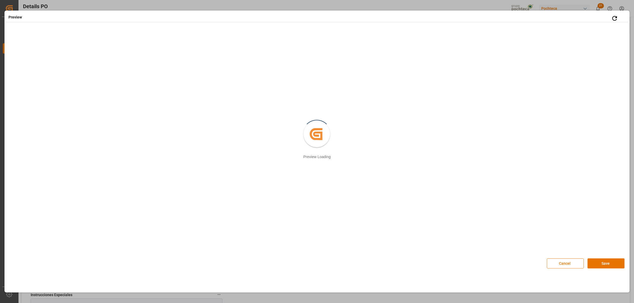
click at [602, 265] on button "Save" at bounding box center [605, 264] width 37 height 10
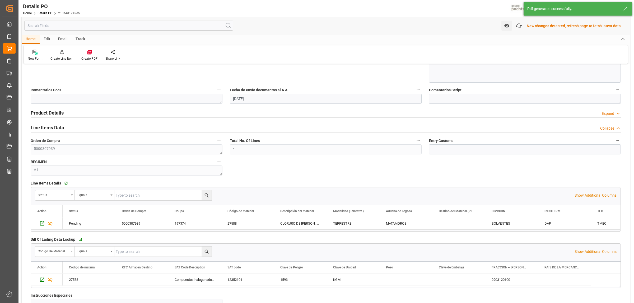
scroll to position [297, 0]
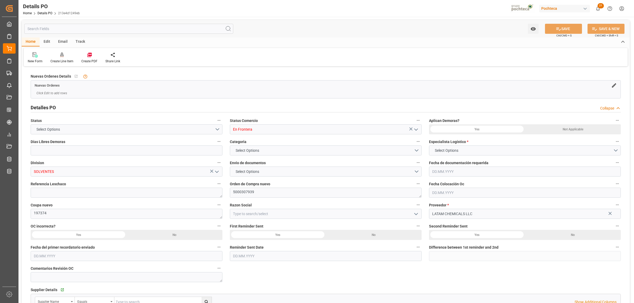
type input "0"
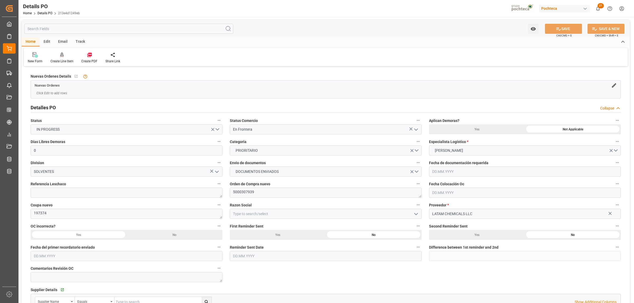
type input "[DATE]"
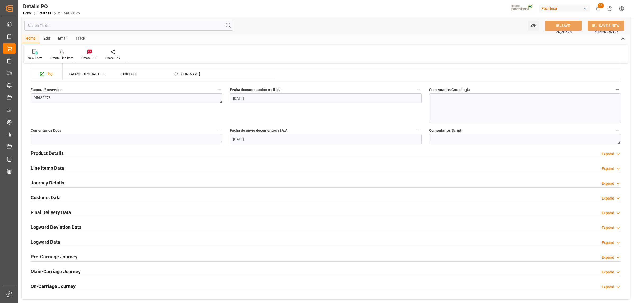
scroll to position [264, 0]
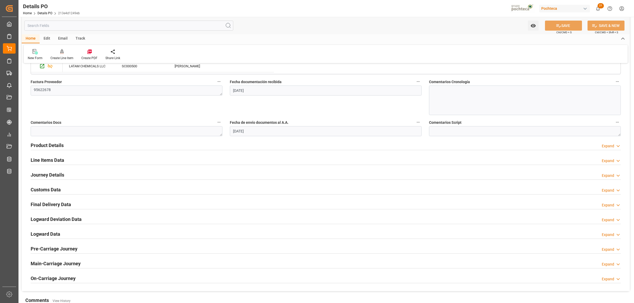
click at [48, 192] on h2 "Customs Data" at bounding box center [46, 189] width 30 height 7
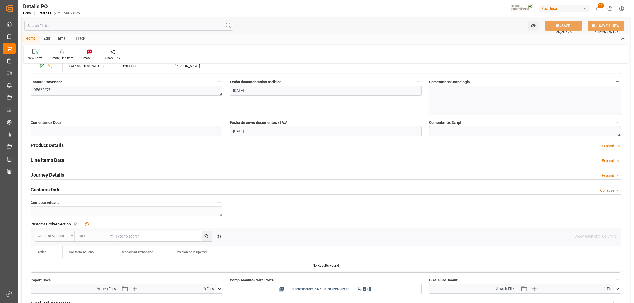
click at [357, 292] on icon at bounding box center [359, 290] width 6 height 6
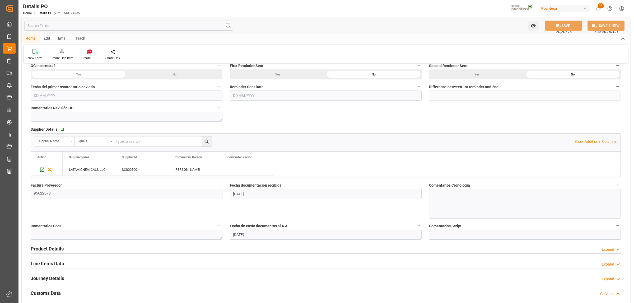
scroll to position [198, 0]
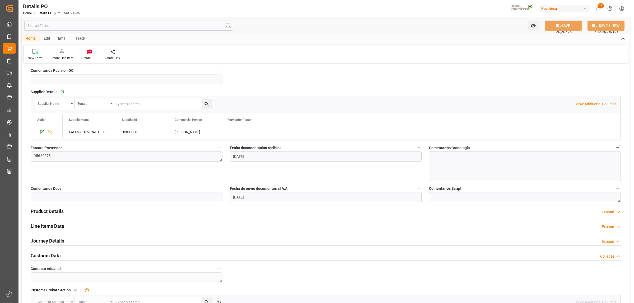
click at [57, 225] on h2 "Line Items Data" at bounding box center [48, 226] width 34 height 7
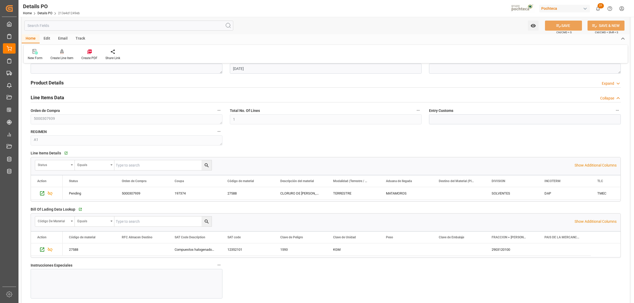
scroll to position [330, 0]
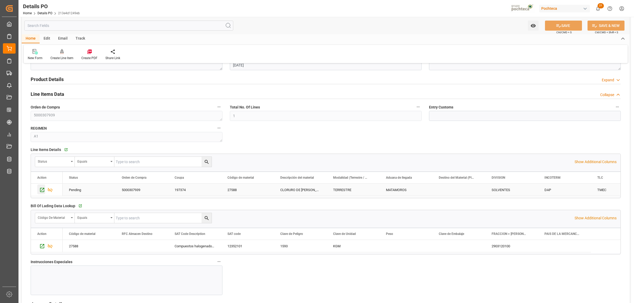
click at [43, 191] on icon "Press SPACE to select this row." at bounding box center [42, 190] width 6 height 6
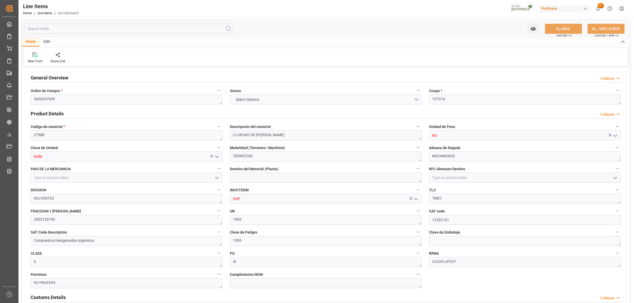
type input "0"
type input "30"
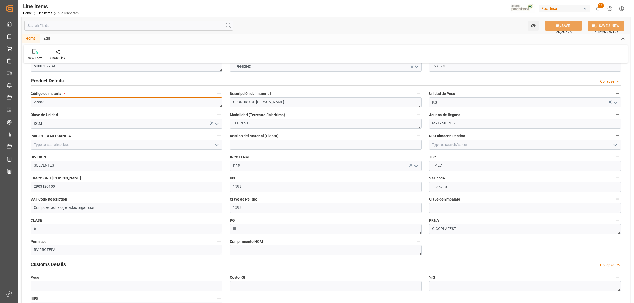
drag, startPoint x: 43, startPoint y: 101, endPoint x: 34, endPoint y: 102, distance: 8.5
click at [34, 102] on textarea "27588" at bounding box center [127, 102] width 192 height 10
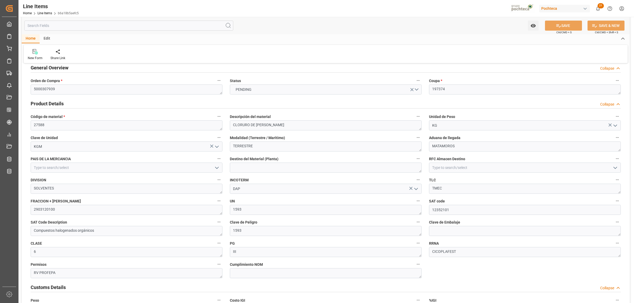
scroll to position [0, 0]
